Goal: Find specific page/section: Find specific page/section

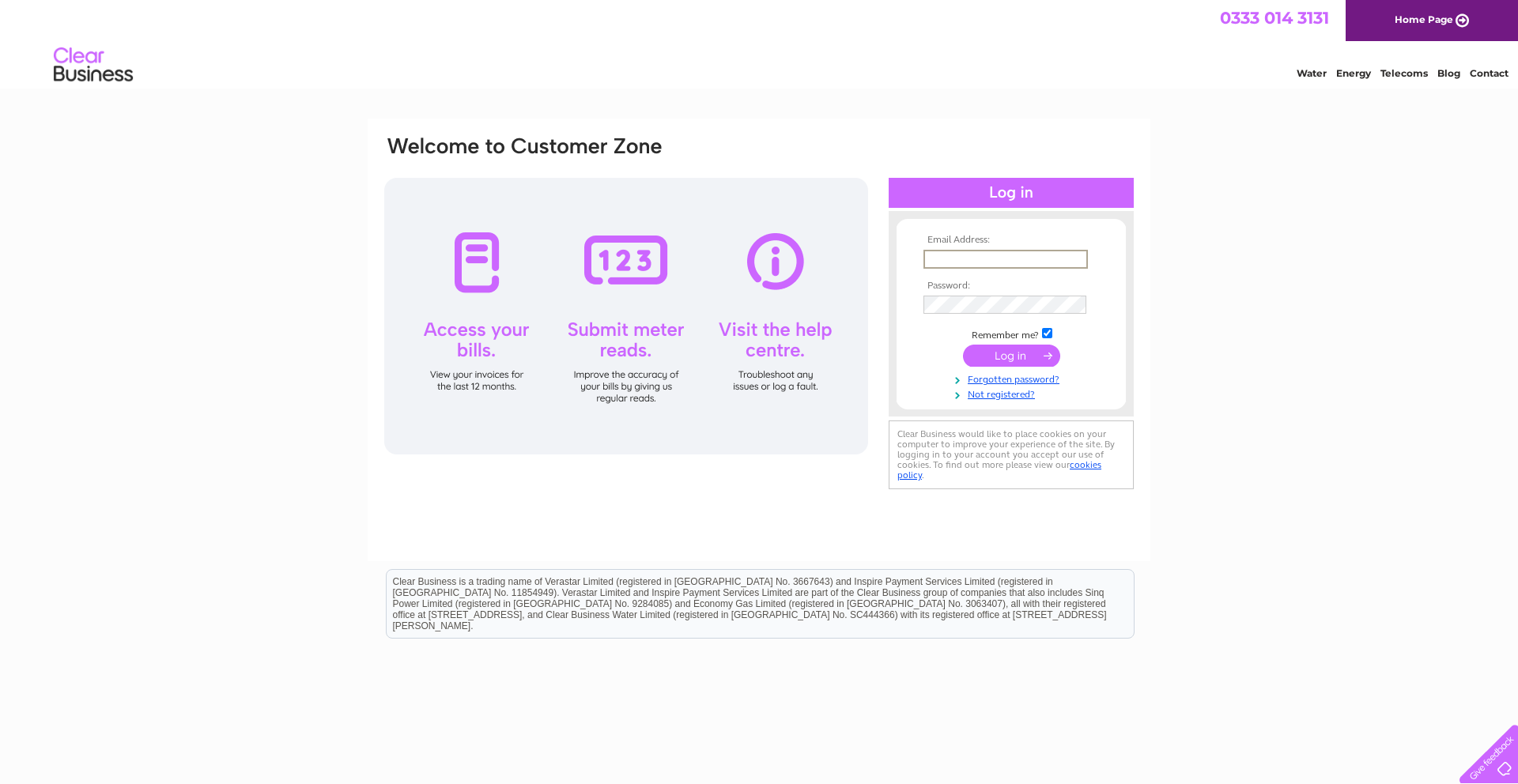
click at [969, 257] on input "text" at bounding box center [1005, 258] width 164 height 19
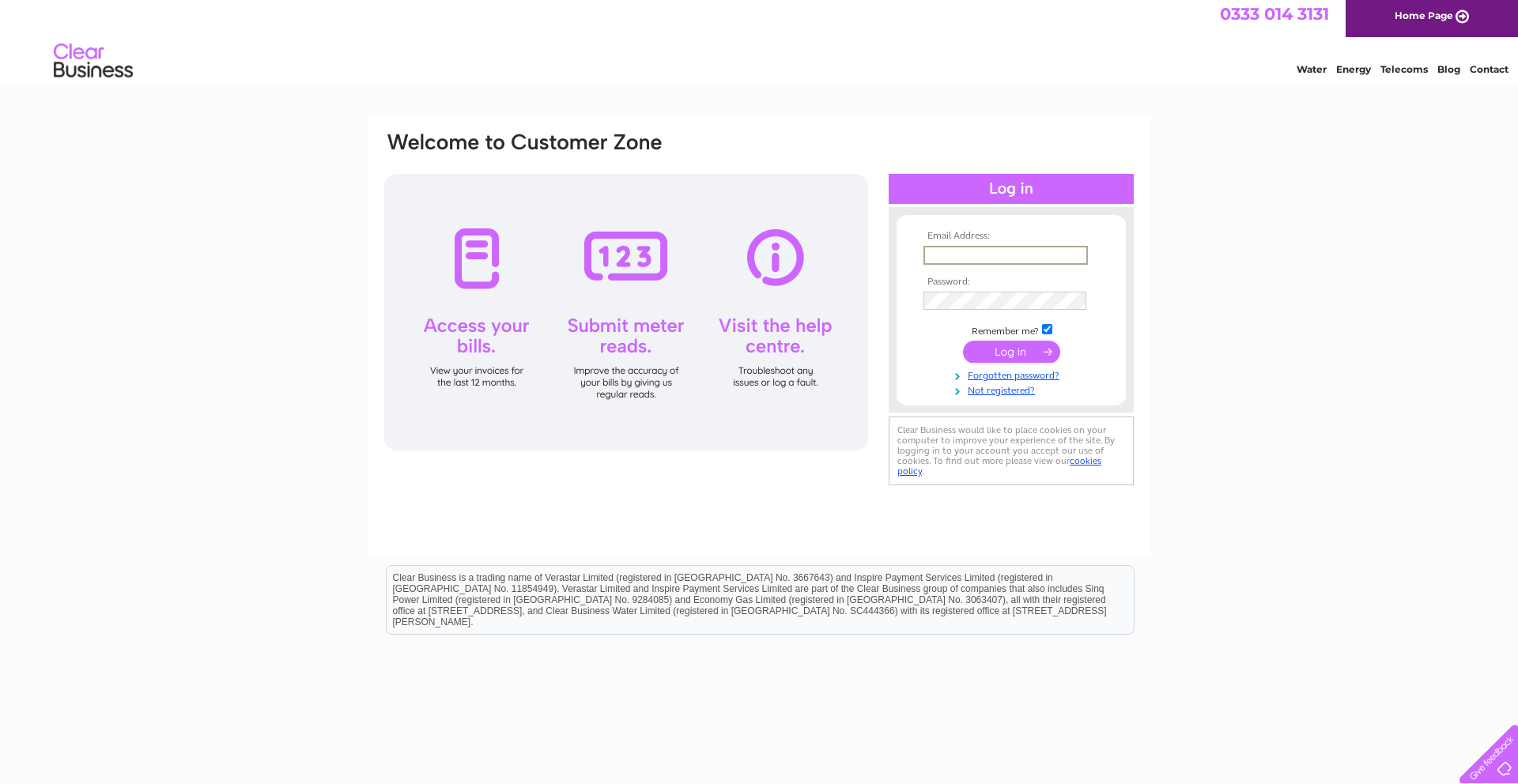
click at [969, 257] on input "text" at bounding box center [1005, 254] width 164 height 19
click at [1075, 257] on input "text" at bounding box center [1005, 254] width 164 height 19
type input "[PERSON_NAME][EMAIL_ADDRESS][DOMAIN_NAME]"
click at [1011, 356] on input "submit" at bounding box center [1010, 351] width 97 height 22
click at [995, 356] on input "submit" at bounding box center [1010, 351] width 97 height 22
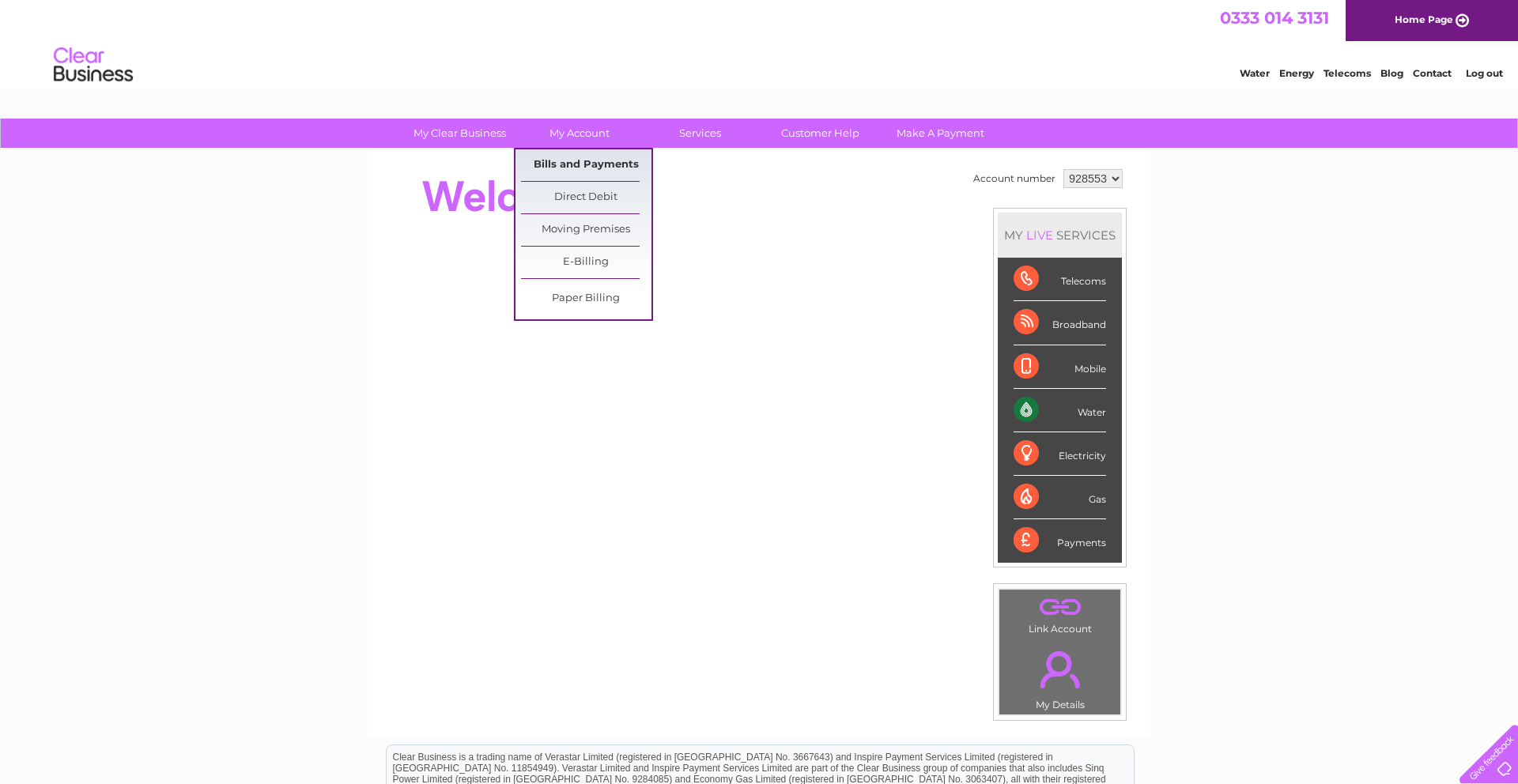
click at [566, 160] on link "Bills and Payments" at bounding box center [586, 165] width 130 height 31
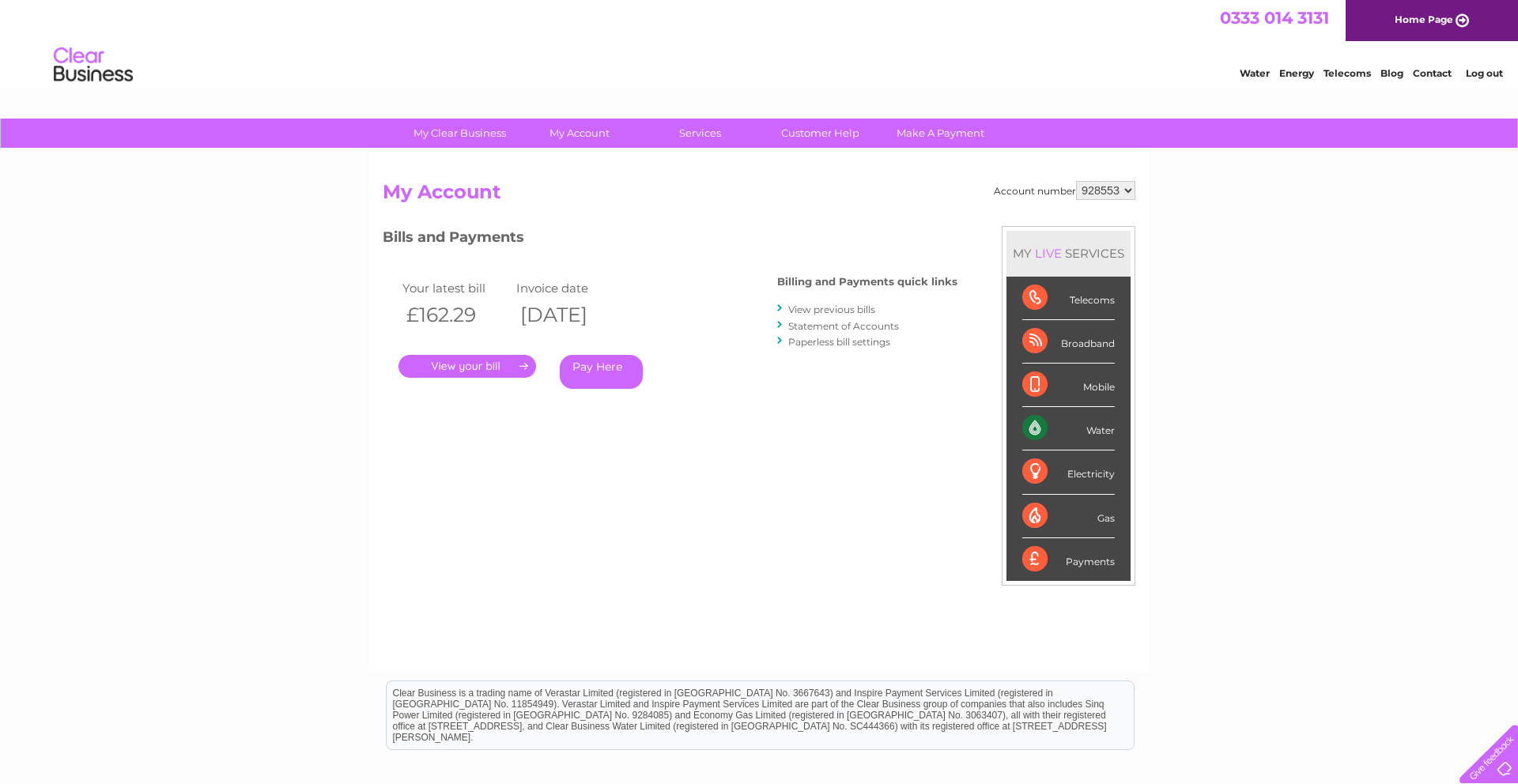
click at [480, 361] on link "." at bounding box center [467, 366] width 138 height 22
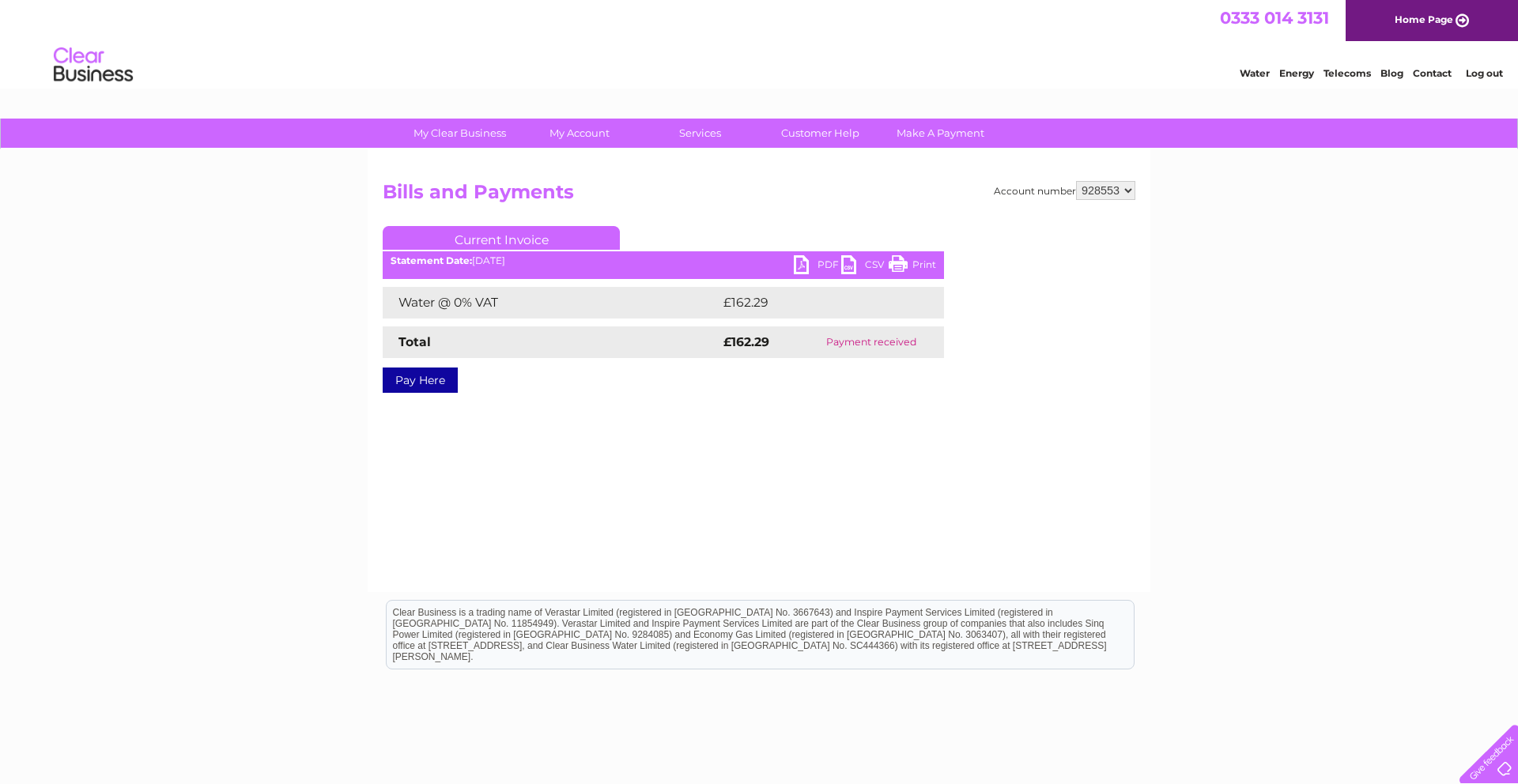
click at [801, 265] on link "PDF" at bounding box center [817, 266] width 47 height 22
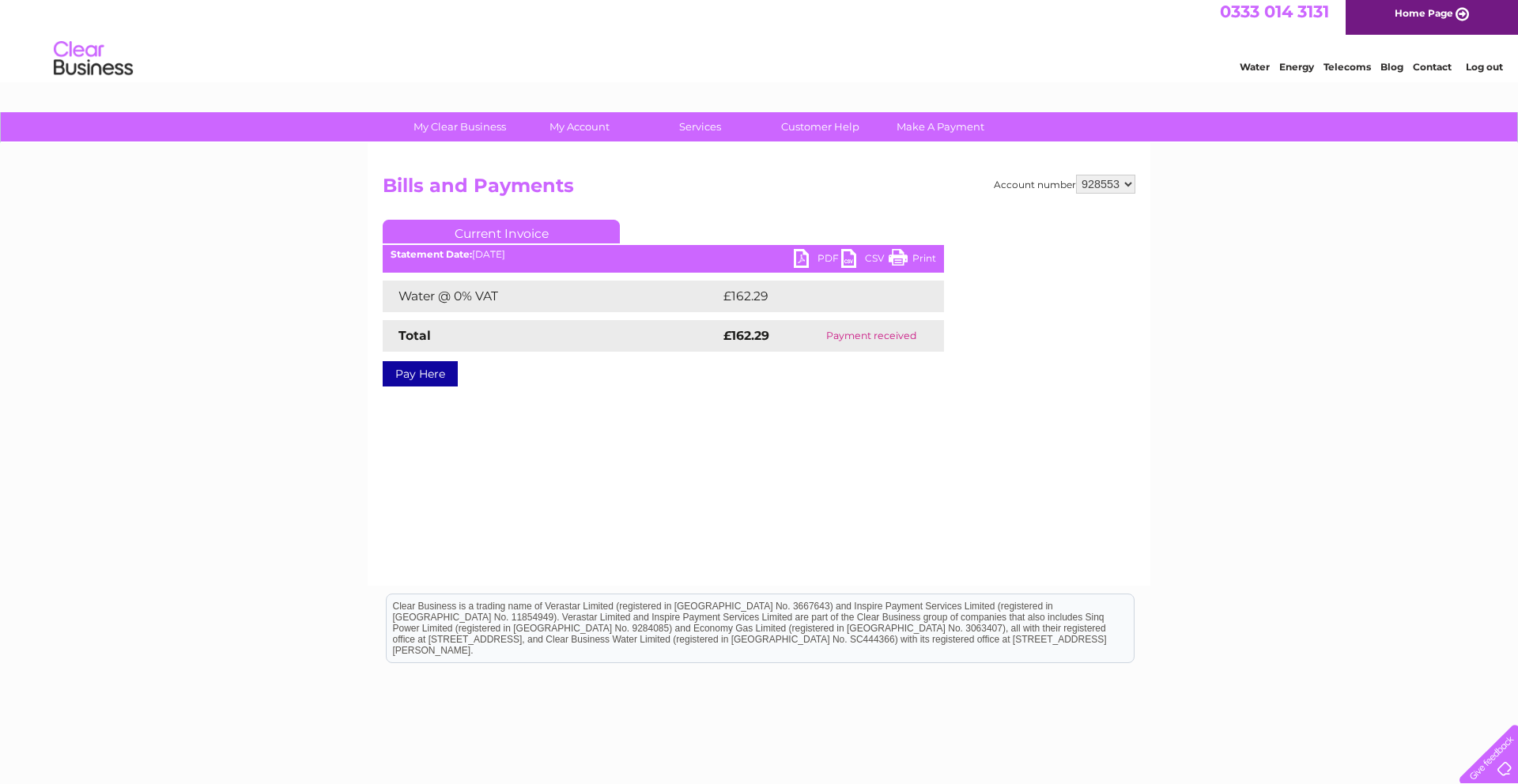
scroll to position [9, 0]
